Goal: Task Accomplishment & Management: Use online tool/utility

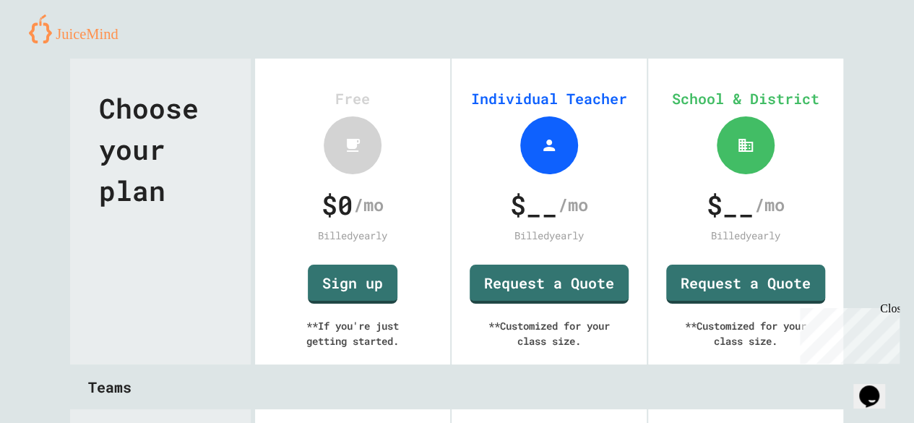
click at [335, 292] on link "Sign up" at bounding box center [353, 284] width 90 height 39
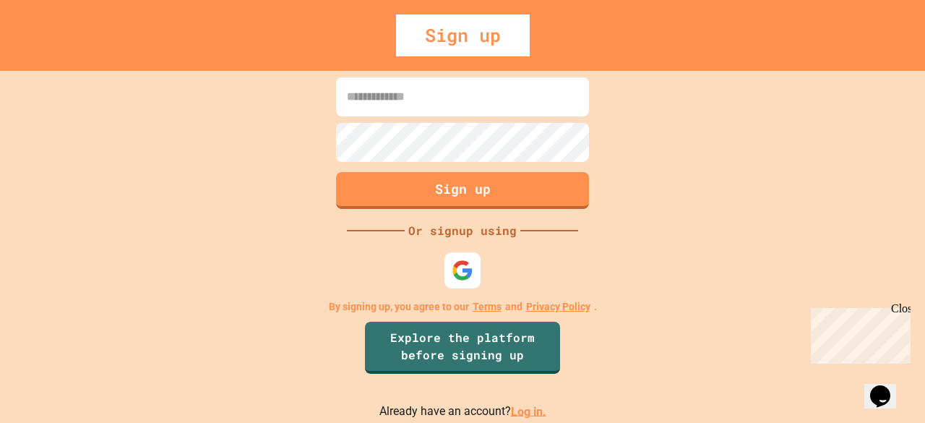
click at [486, 95] on input at bounding box center [462, 96] width 253 height 39
type input "**********"
click at [556, 191] on button "Sign up" at bounding box center [462, 190] width 253 height 37
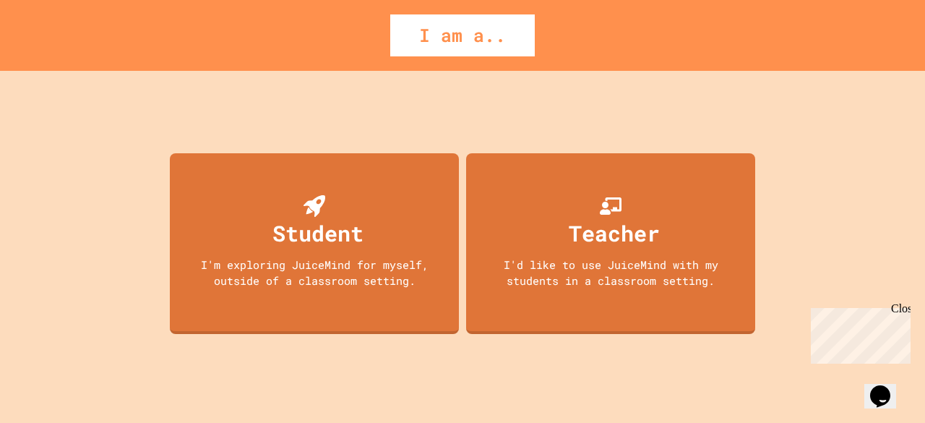
click at [616, 220] on div "Teacher" at bounding box center [614, 233] width 91 height 33
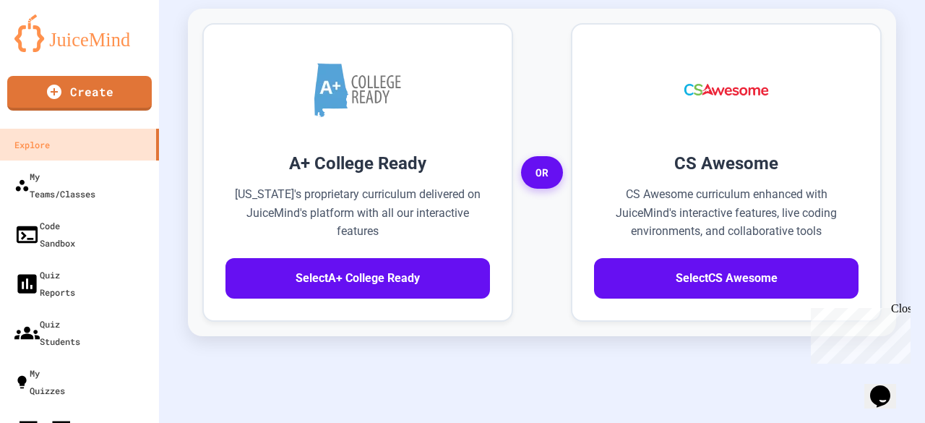
scroll to position [486, 0]
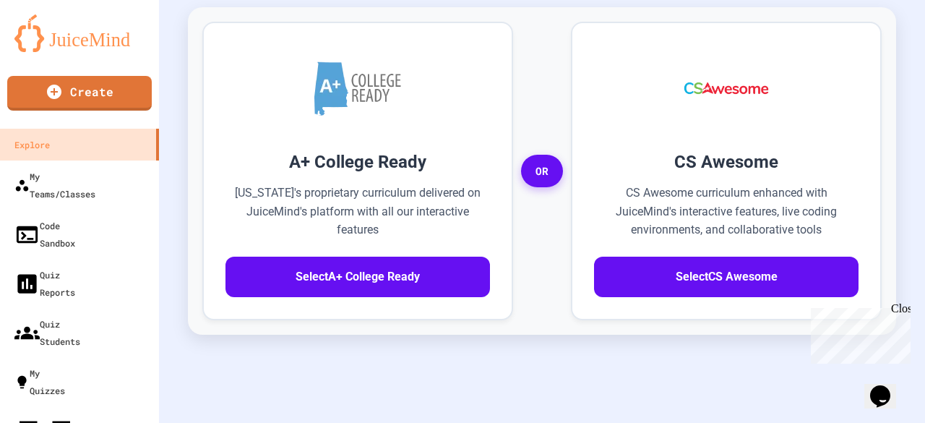
click at [781, 257] on button "Select CS Awesome" at bounding box center [726, 277] width 265 height 40
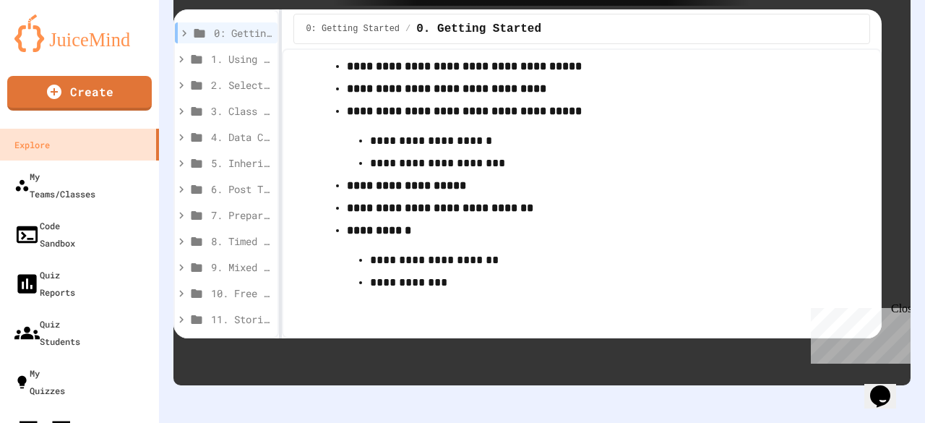
scroll to position [142, 0]
click at [235, 51] on span "1. Using Objects and Methods" at bounding box center [234, 58] width 46 height 15
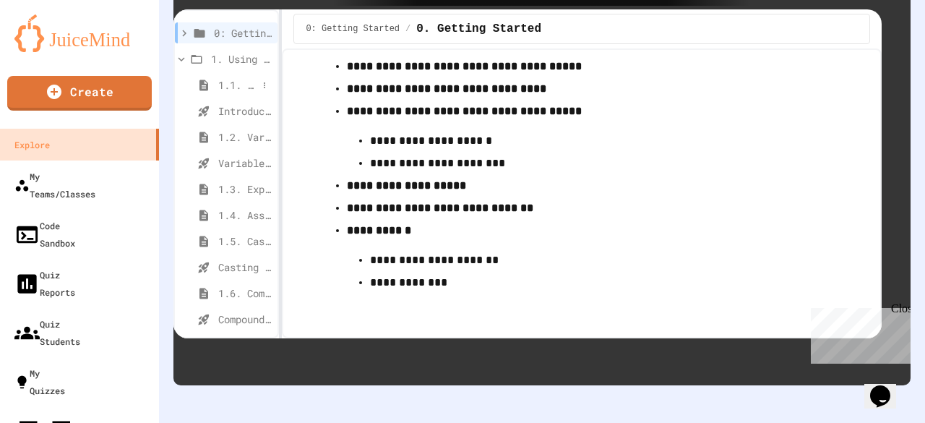
click at [237, 77] on span "1.1. Introduction to Algorithms, Programming, and Compilers" at bounding box center [237, 84] width 39 height 15
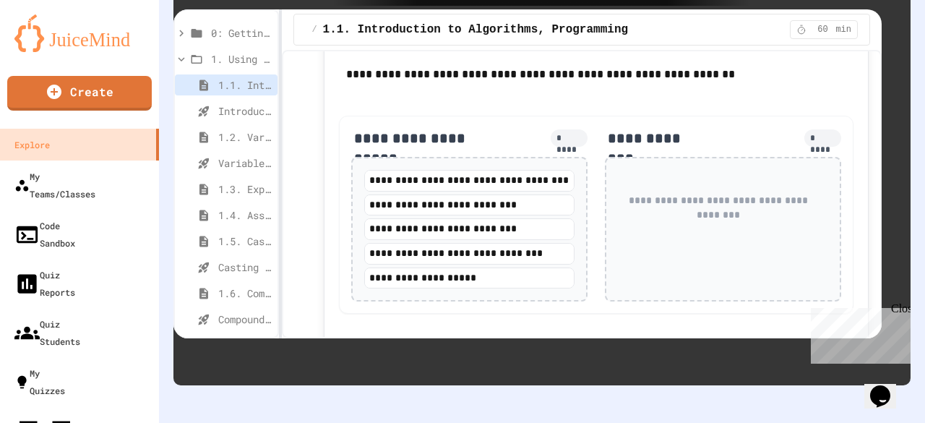
scroll to position [1039, 0]
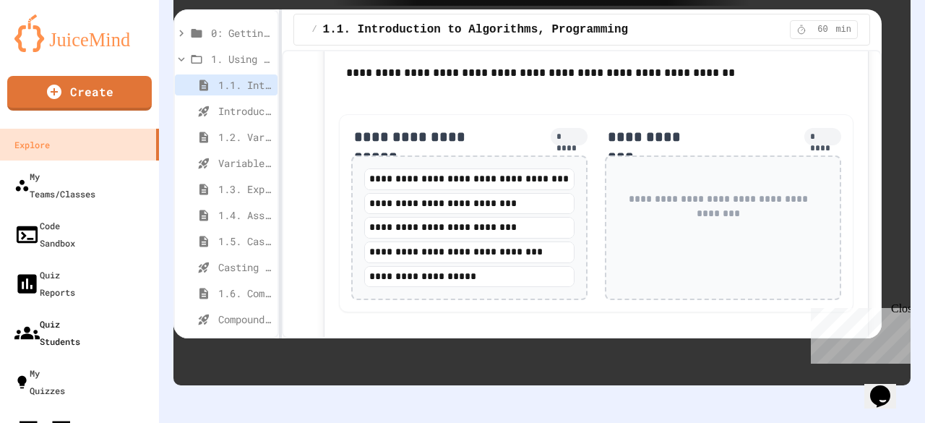
click at [80, 315] on div "Quiz Students" at bounding box center [47, 332] width 66 height 35
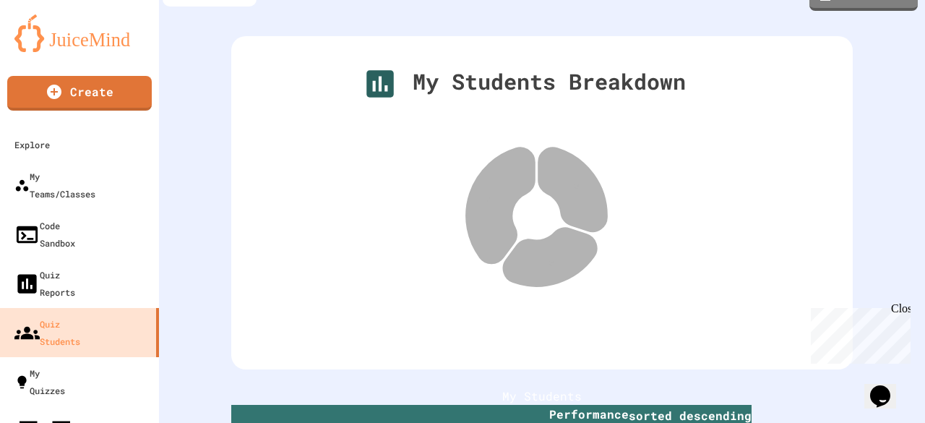
scroll to position [12, 0]
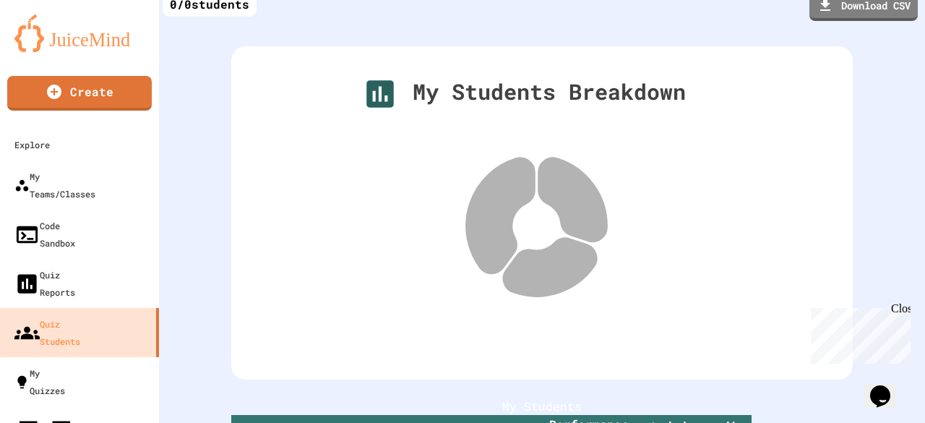
click at [108, 95] on link "Create" at bounding box center [79, 93] width 145 height 35
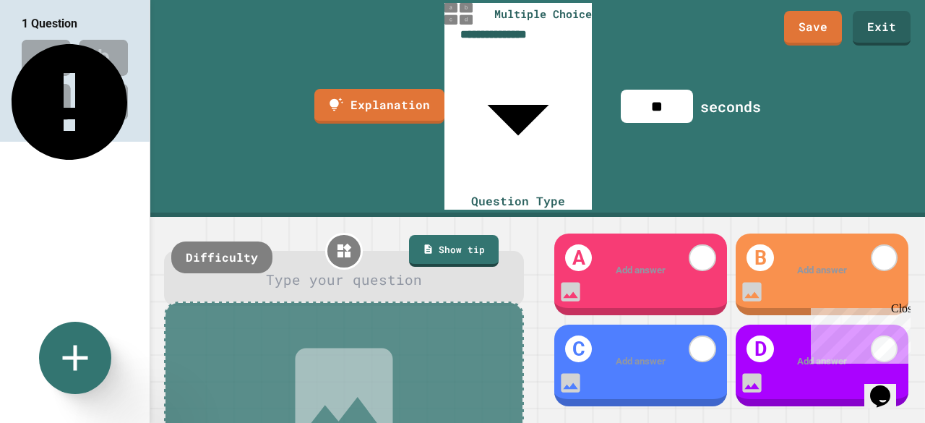
click at [583, 22] on body "**********" at bounding box center [462, 211] width 925 height 423
type input "**********"
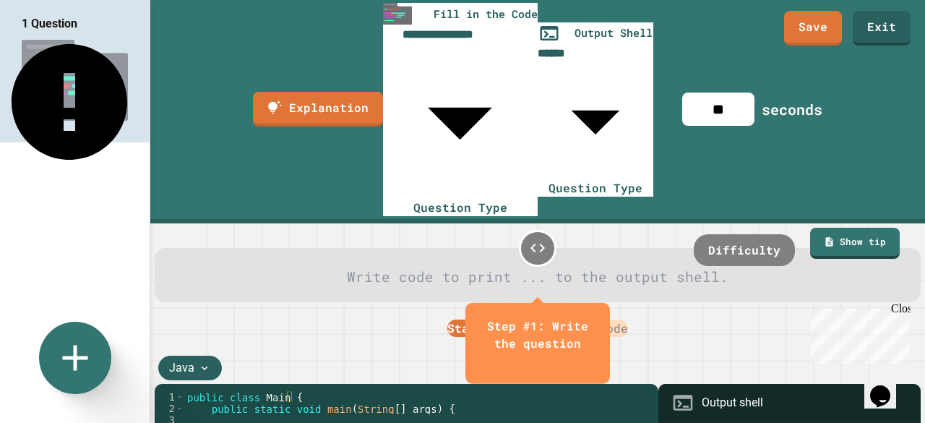
click at [908, 312] on div "Close" at bounding box center [900, 311] width 18 height 18
click at [538, 362] on icon "close" at bounding box center [538, 362] width 0 height 0
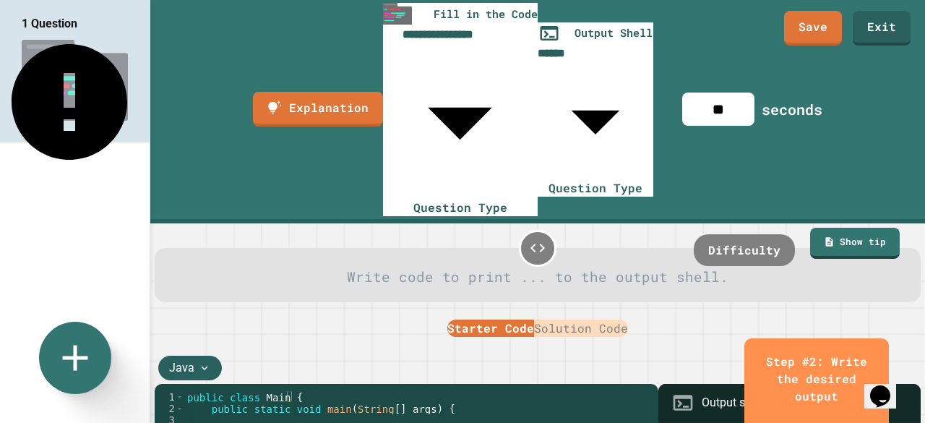
click at [646, 16] on body "**********" at bounding box center [462, 211] width 925 height 423
click at [872, 422] on div at bounding box center [462, 424] width 925 height 0
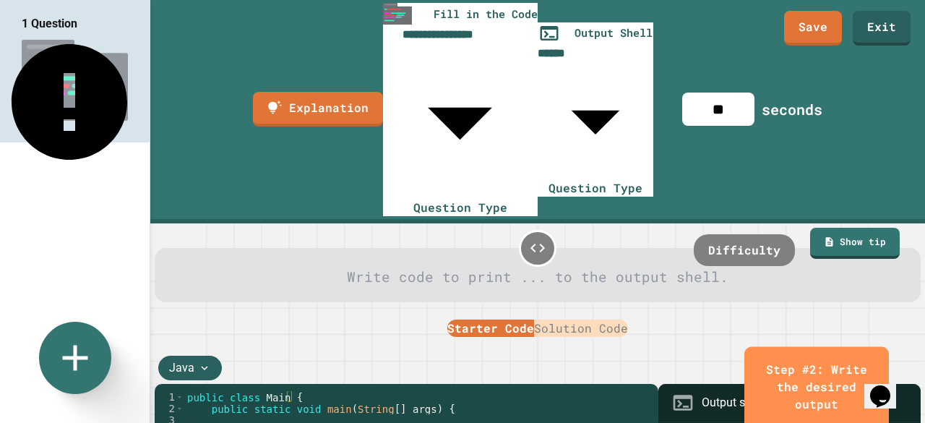
click at [817, 422] on icon "close" at bounding box center [817, 423] width 0 height 0
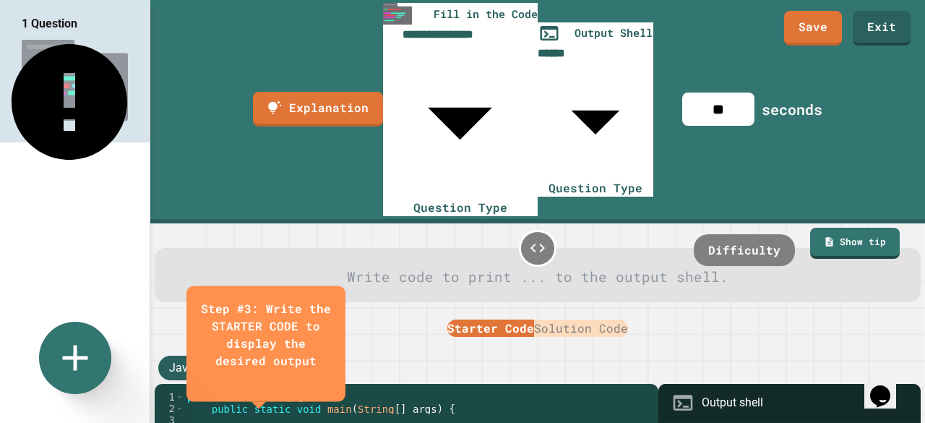
click at [266, 379] on icon "close" at bounding box center [266, 379] width 0 height 0
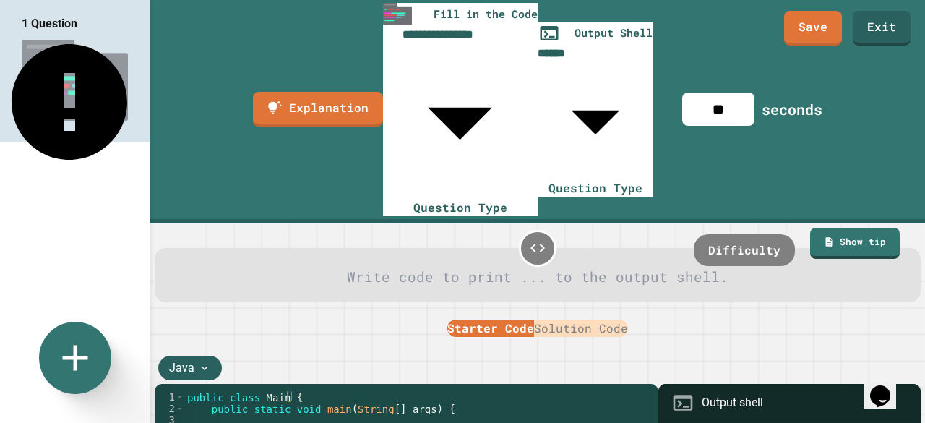
click at [607, 319] on button "Solution Code" at bounding box center [581, 327] width 94 height 17
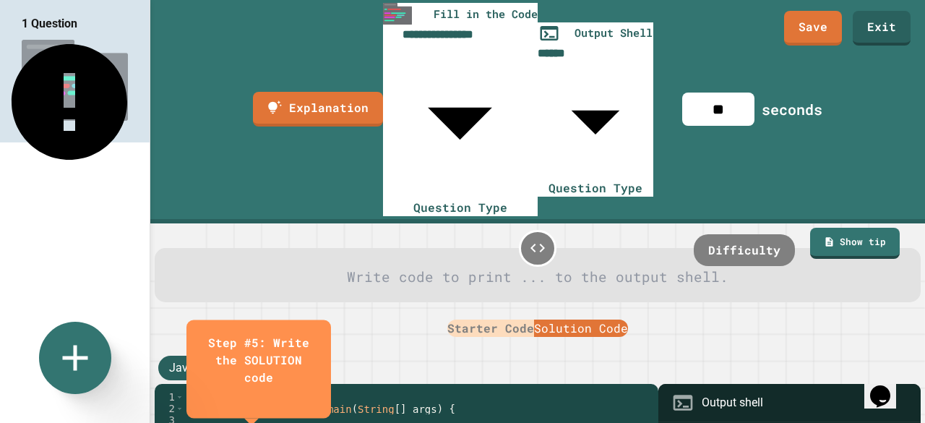
click at [491, 319] on button "Starter Code" at bounding box center [490, 327] width 87 height 17
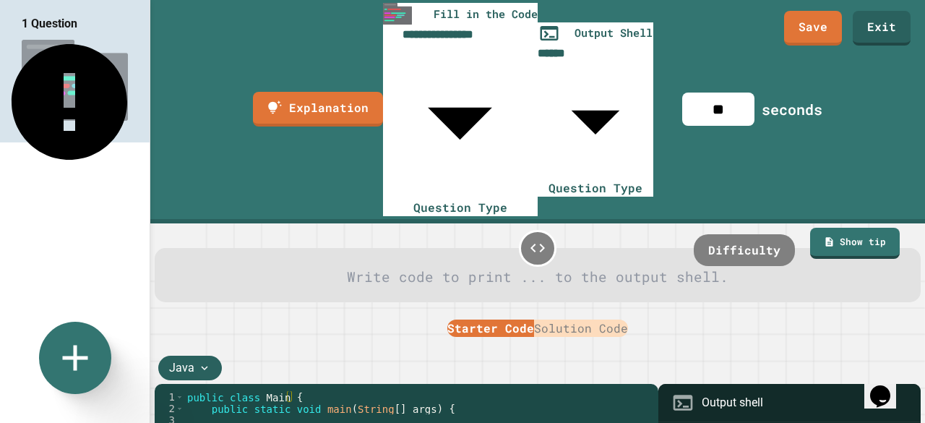
click at [887, 36] on link "Exit" at bounding box center [882, 28] width 58 height 35
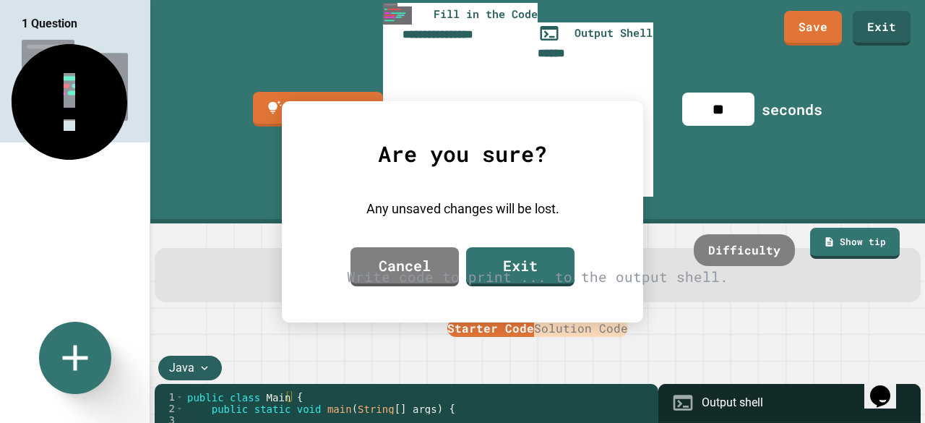
click at [525, 264] on link "Exit" at bounding box center [520, 266] width 108 height 39
